Goal: Task Accomplishment & Management: Use online tool/utility

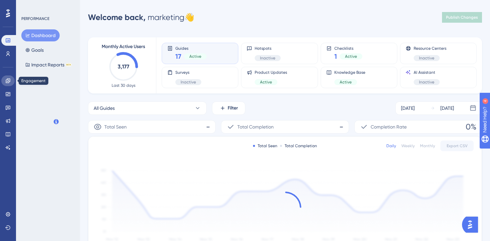
click at [8, 82] on icon at bounding box center [8, 80] width 4 height 4
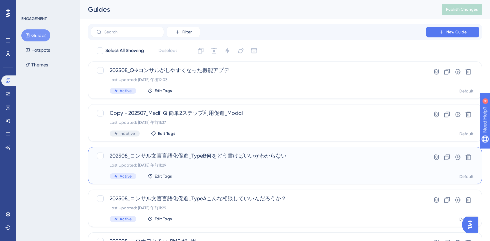
click at [281, 162] on div "Last Updated: [DATE] 午前11:29" at bounding box center [258, 164] width 297 height 5
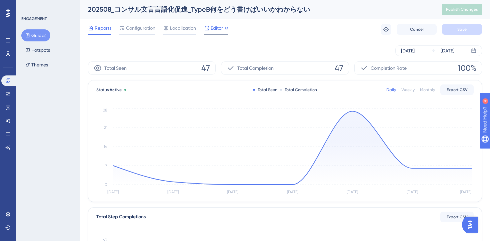
click at [218, 27] on span "Editor" at bounding box center [217, 28] width 12 height 8
click at [264, 47] on div "[DATE] [DATE]" at bounding box center [285, 50] width 394 height 11
click at [45, 34] on button "Guides" at bounding box center [35, 35] width 29 height 12
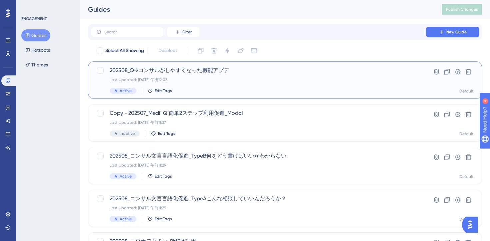
click at [262, 89] on div "Active Edit Tags" at bounding box center [258, 91] width 297 height 6
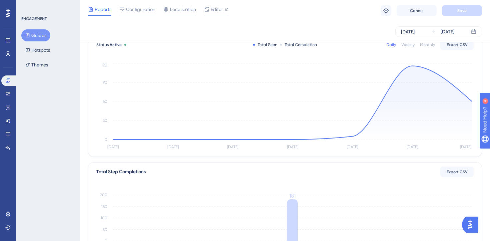
scroll to position [182, 0]
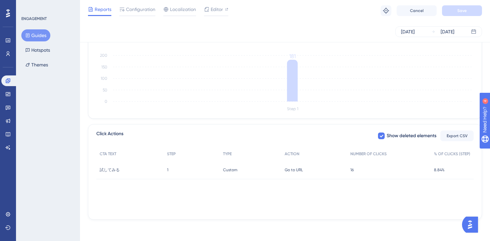
click at [270, 198] on div "CTA TEXT STEP TYPE ACTION NUMBER OF CLICKS % OF CLICKS (STEP) 試してみる 試してみる 1 1 C…" at bounding box center [284, 180] width 377 height 67
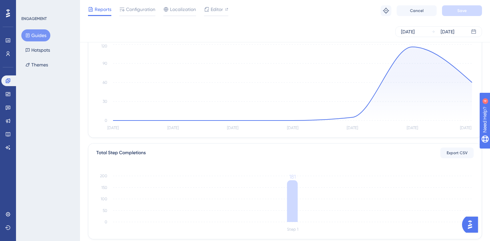
scroll to position [0, 0]
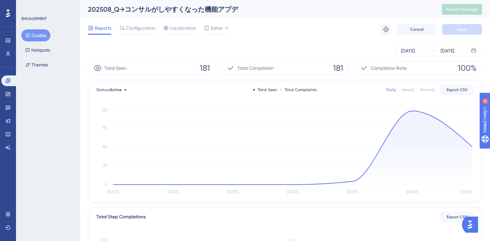
click at [279, 46] on div "[DATE] [DATE]" at bounding box center [285, 50] width 394 height 11
click at [143, 28] on span "Configuration" at bounding box center [140, 28] width 29 height 8
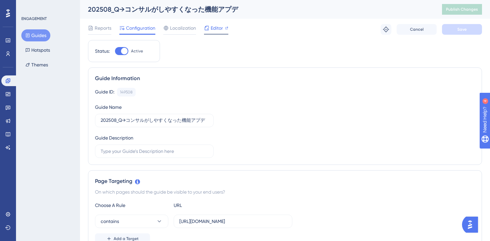
click at [215, 30] on span "Editor" at bounding box center [217, 28] width 12 height 8
click at [452, 10] on span "Publish Changes" at bounding box center [462, 9] width 32 height 5
